Goal: Communication & Community: Ask a question

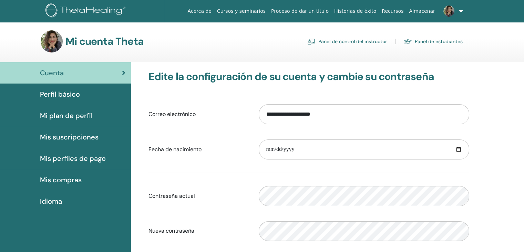
click at [350, 43] on font "Panel de control del instructor" at bounding box center [352, 42] width 69 height 6
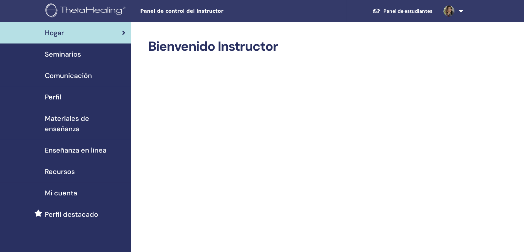
click at [76, 53] on font "Seminarios" at bounding box center [63, 54] width 36 height 9
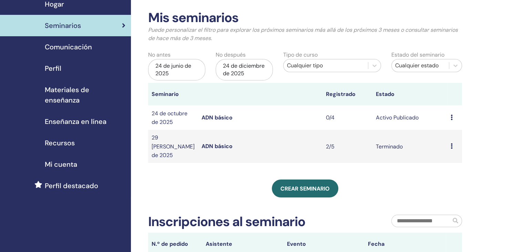
scroll to position [28, 0]
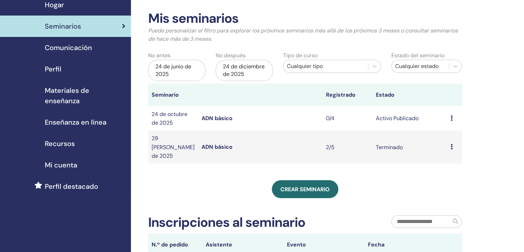
click at [451, 118] on icon at bounding box center [452, 118] width 2 height 6
click at [443, 124] on font "Avance" at bounding box center [443, 123] width 19 height 7
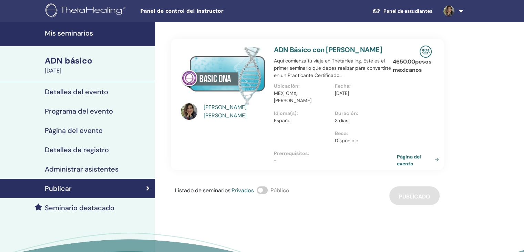
click at [413, 159] on font "Página del evento" at bounding box center [409, 159] width 24 height 13
click at [82, 93] on font "Detalles del evento" at bounding box center [76, 91] width 63 height 9
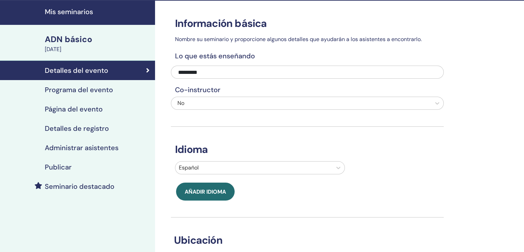
scroll to position [19, 0]
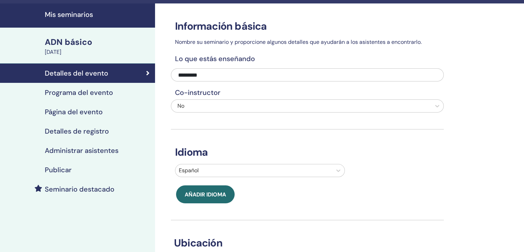
click at [76, 92] on font "Programa del evento" at bounding box center [79, 92] width 68 height 9
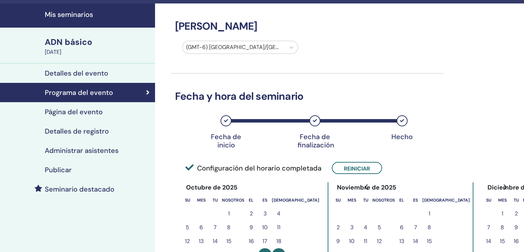
click at [79, 112] on font "Página del evento" at bounding box center [74, 111] width 58 height 9
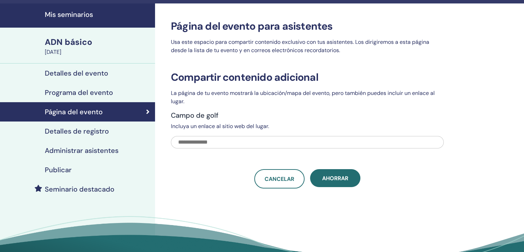
click at [78, 130] on font "Detalles de registro" at bounding box center [77, 130] width 64 height 9
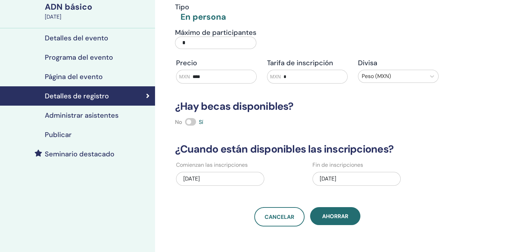
scroll to position [52, 0]
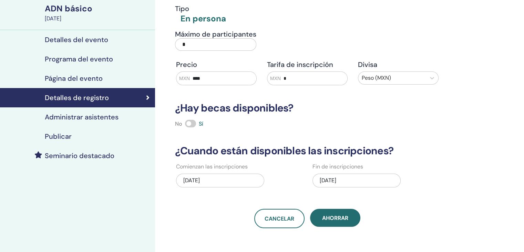
click at [96, 119] on font "Administrar asistentes" at bounding box center [82, 116] width 74 height 9
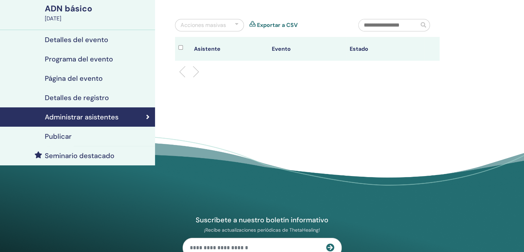
click at [63, 139] on font "Publicar" at bounding box center [58, 136] width 27 height 9
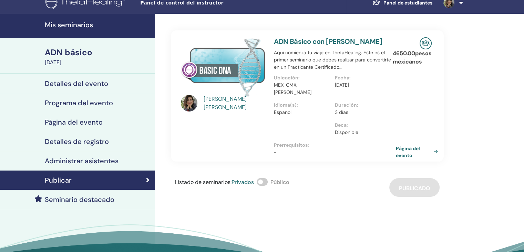
scroll to position [7, 0]
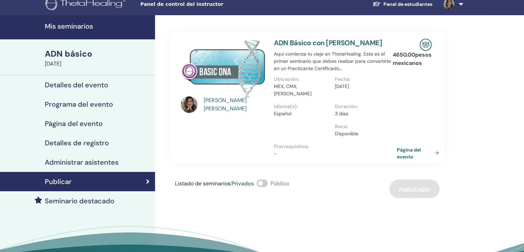
click at [404, 153] on font "Página del evento" at bounding box center [409, 152] width 24 height 13
click at [61, 61] on font "24 de octubre de 2025" at bounding box center [53, 63] width 17 height 7
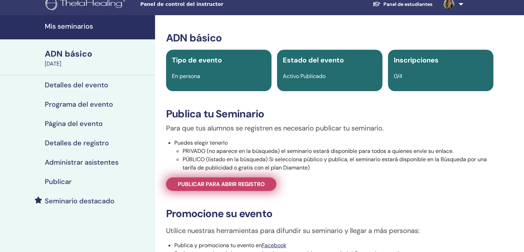
click at [210, 183] on font "Publicar para abrir registro" at bounding box center [221, 183] width 87 height 7
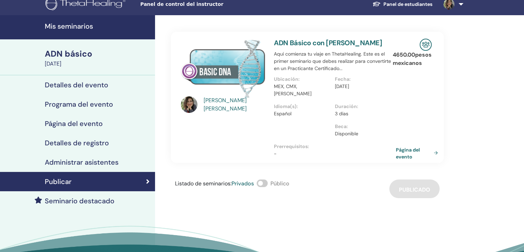
click at [448, 6] on img at bounding box center [449, 4] width 11 height 11
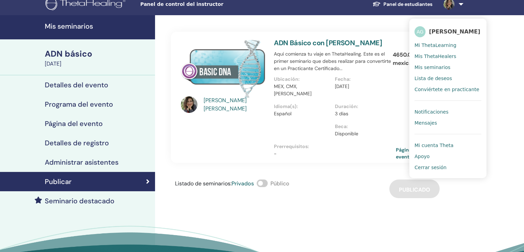
click at [431, 48] on font "Mi ThetaLearning" at bounding box center [436, 45] width 42 height 6
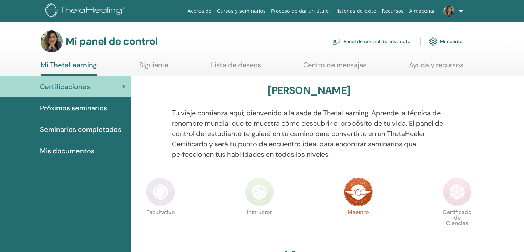
click at [442, 39] on font "Mi cuenta" at bounding box center [451, 42] width 23 height 6
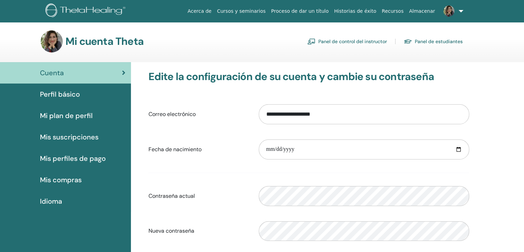
click at [337, 42] on font "Panel de control del instructor" at bounding box center [352, 42] width 69 height 6
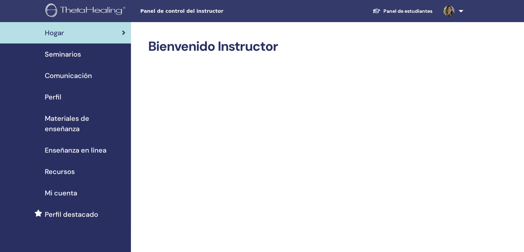
click at [83, 210] on font "Perfil destacado" at bounding box center [71, 214] width 53 height 9
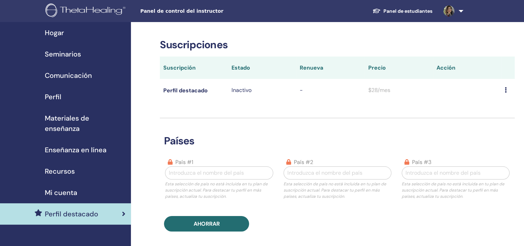
click at [59, 36] on font "Hogar" at bounding box center [54, 32] width 19 height 9
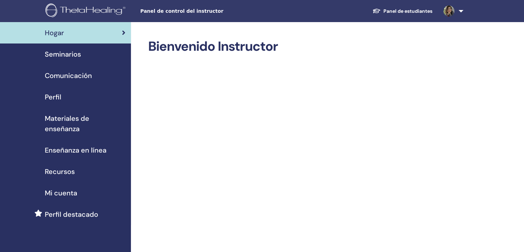
click at [60, 56] on font "Seminarios" at bounding box center [63, 54] width 36 height 9
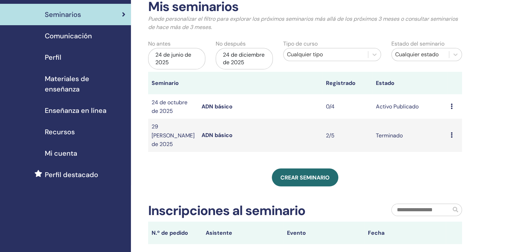
scroll to position [39, 0]
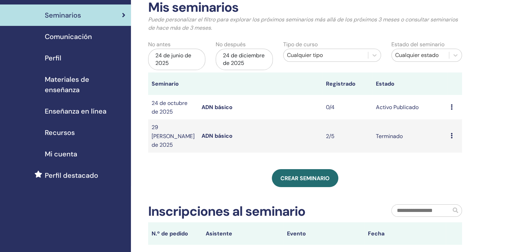
click at [451, 106] on icon at bounding box center [452, 107] width 2 height 6
click at [439, 122] on font "Editar" at bounding box center [440, 122] width 15 height 7
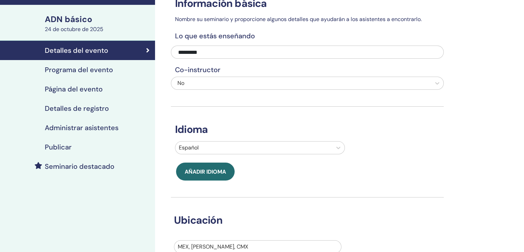
scroll to position [40, 0]
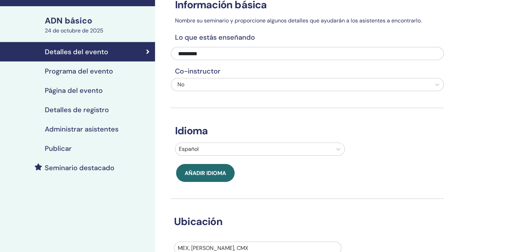
click at [69, 69] on font "Programa del evento" at bounding box center [79, 71] width 68 height 9
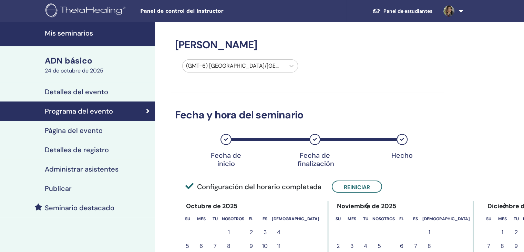
click at [91, 130] on font "Página del evento" at bounding box center [74, 130] width 58 height 9
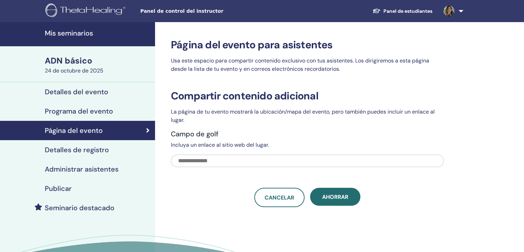
click at [87, 149] on font "Detalles de registro" at bounding box center [77, 149] width 64 height 9
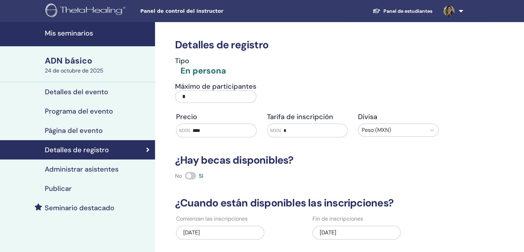
click at [94, 167] on font "Administrar asistentes" at bounding box center [82, 168] width 74 height 9
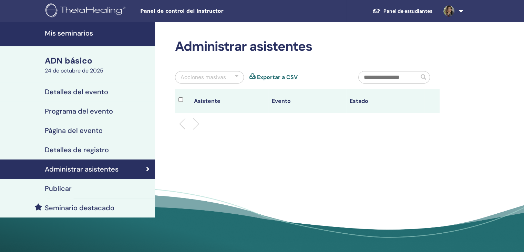
click at [65, 189] on font "Publicar" at bounding box center [58, 188] width 27 height 9
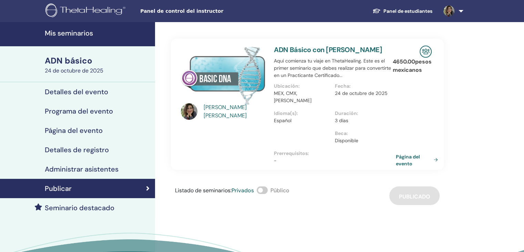
click at [78, 90] on font "Detalles del evento" at bounding box center [76, 91] width 63 height 9
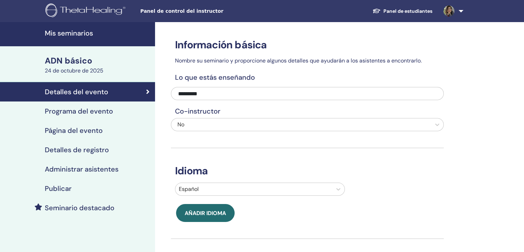
click at [55, 68] on font "24 de octubre de 2025" at bounding box center [74, 70] width 59 height 7
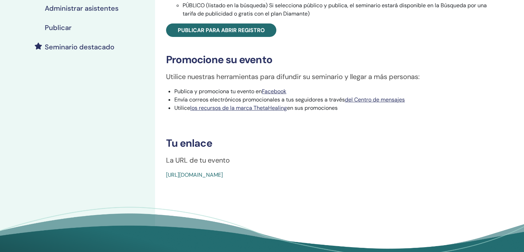
scroll to position [161, 0]
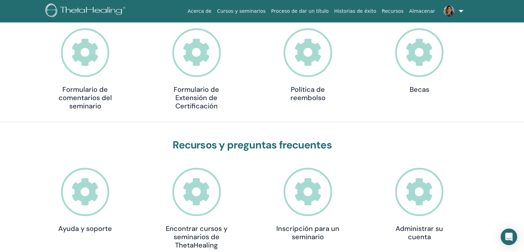
scroll to position [96, 0]
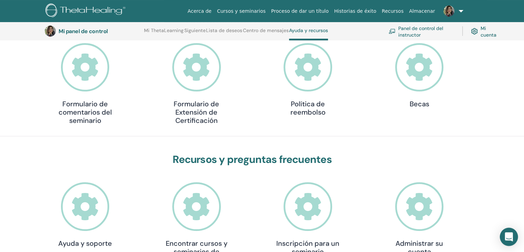
click at [510, 232] on div "Open Intercom Messenger" at bounding box center [509, 236] width 18 height 18
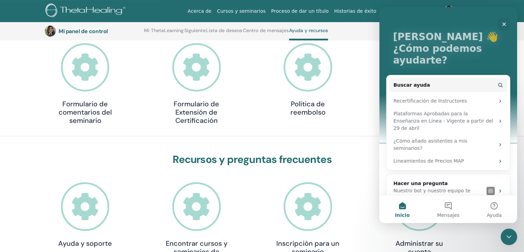
scroll to position [26, 0]
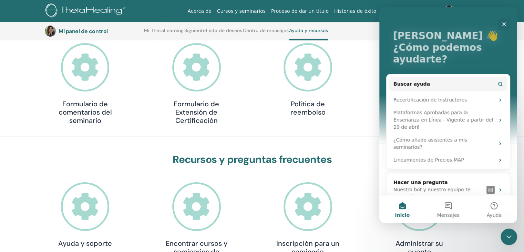
drag, startPoint x: 515, startPoint y: 81, endPoint x: 902, endPoint y: 124, distance: 389.4
click at [447, 205] on button "Mensajes" at bounding box center [448, 209] width 46 height 28
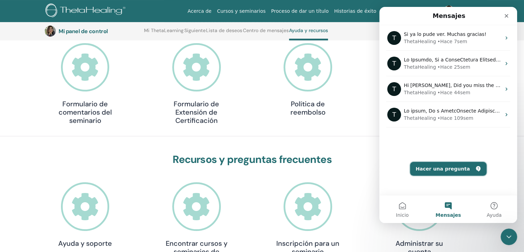
click at [439, 169] on button "Hacer una pregunta" at bounding box center [448, 169] width 77 height 14
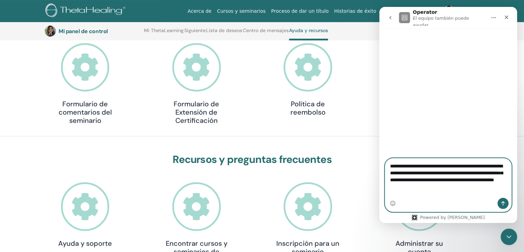
paste textarea "**********"
type textarea "**********"
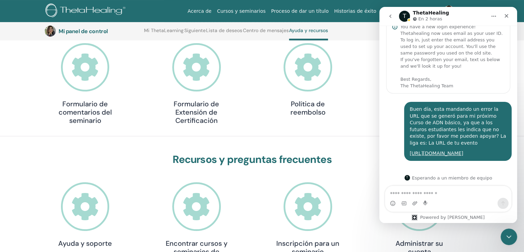
scroll to position [20, 0]
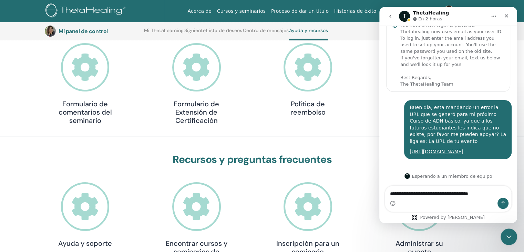
type textarea "**********"
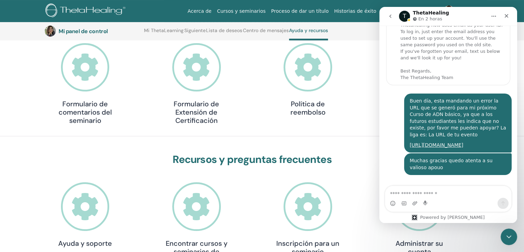
scroll to position [43, 0]
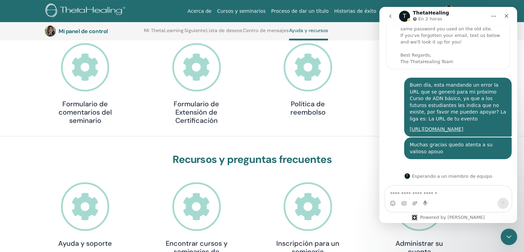
click at [477, 147] on div "Muchas gracias quedo atenta a su valioso apouo" at bounding box center [458, 147] width 96 height 13
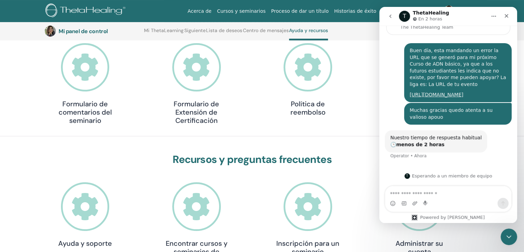
scroll to position [77, 0]
click at [416, 119] on div "Muchas gracias quedo atenta a su valioso apouo" at bounding box center [458, 113] width 96 height 13
click at [423, 192] on textarea "Escribe un mensaje..." at bounding box center [448, 192] width 126 height 12
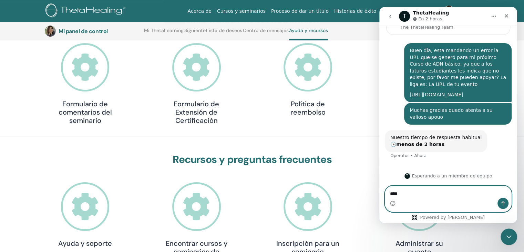
type textarea "*****"
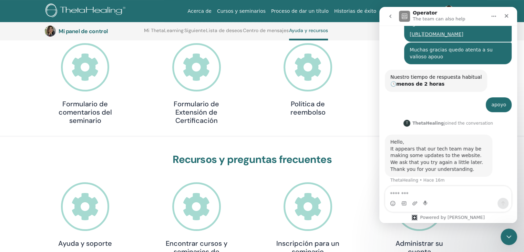
scroll to position [169, 0]
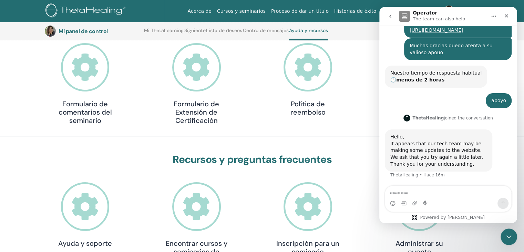
click at [424, 149] on div "It appears that our tech team may be making some updates to the website. We ask…" at bounding box center [438, 150] width 96 height 20
click at [399, 149] on div "It appears that our tech team may be making some updates to the website. We ask…" at bounding box center [438, 150] width 96 height 20
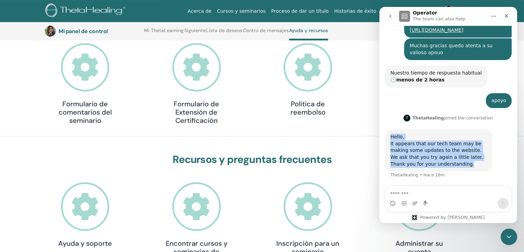
drag, startPoint x: 390, startPoint y: 136, endPoint x: 509, endPoint y: 167, distance: 122.2
click at [509, 167] on div "Buen día, esta mandando un error la URL que se generó para mi próximo Curso de …" at bounding box center [448, 78] width 138 height 216
drag, startPoint x: 427, startPoint y: 154, endPoint x: 452, endPoint y: 147, distance: 25.5
click at [452, 147] on div "It appears that our tech team may be making some updates to the website. We ask…" at bounding box center [438, 150] width 96 height 20
copy div "Hello, It appears that our tech team may be making some updates to the website.…"
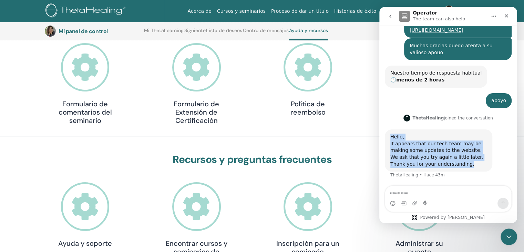
copy div "Hello, It appears that our tech team may be making some updates to the website.…"
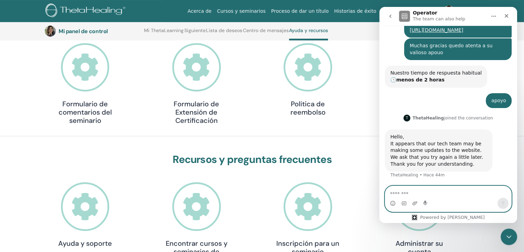
click at [401, 190] on textarea "Message…" at bounding box center [448, 192] width 126 height 12
type textarea "********"
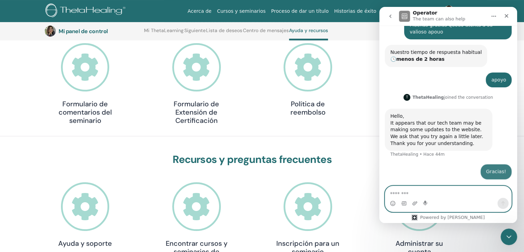
scroll to position [190, 0]
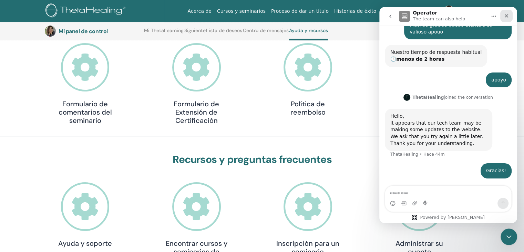
click at [509, 14] on icon "Cerrar" at bounding box center [507, 16] width 6 height 6
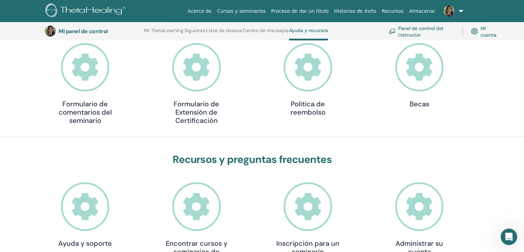
scroll to position [190, 0]
